Goal: Download file/media

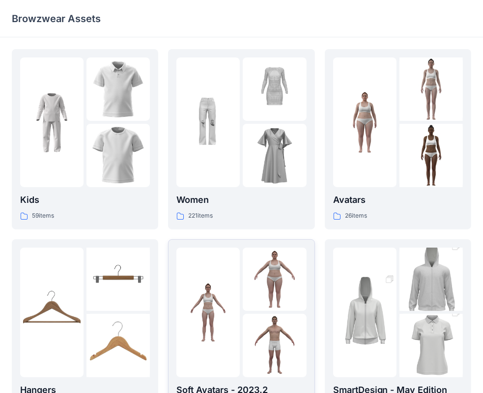
click at [231, 129] on img at bounding box center [207, 122] width 63 height 63
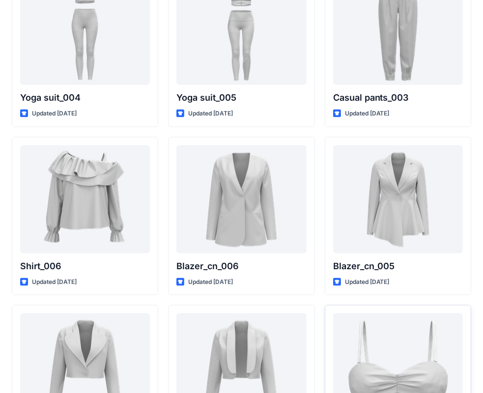
scroll to position [5785, 0]
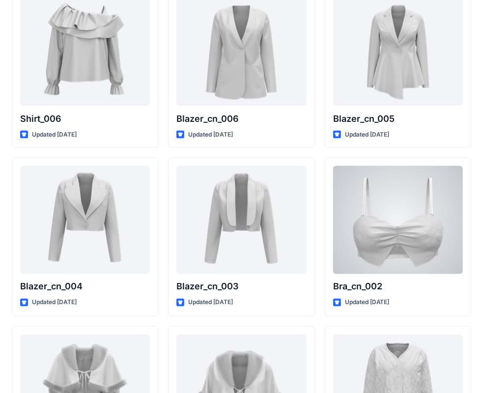
click at [363, 232] on div at bounding box center [398, 220] width 130 height 108
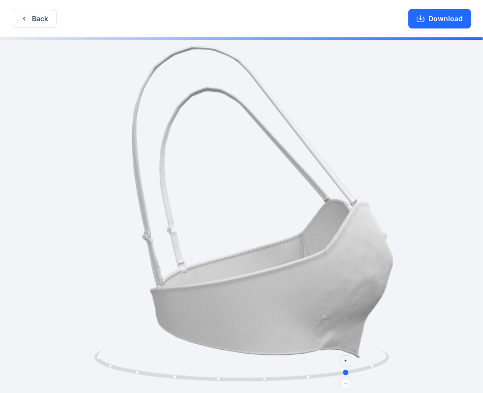
drag, startPoint x: 274, startPoint y: 380, endPoint x: 382, endPoint y: 356, distance: 110.7
click at [382, 356] on icon at bounding box center [242, 366] width 297 height 37
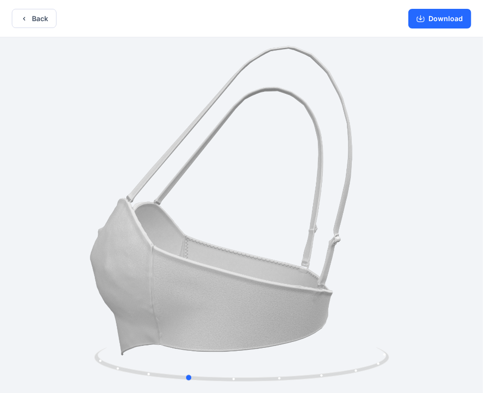
drag, startPoint x: 327, startPoint y: 376, endPoint x: 166, endPoint y: 291, distance: 182.0
click at [152, 313] on div at bounding box center [241, 216] width 483 height 358
click at [440, 12] on button "Download" at bounding box center [439, 19] width 63 height 20
click at [440, 16] on button "Download" at bounding box center [439, 19] width 63 height 20
